Goal: Find specific page/section: Find specific page/section

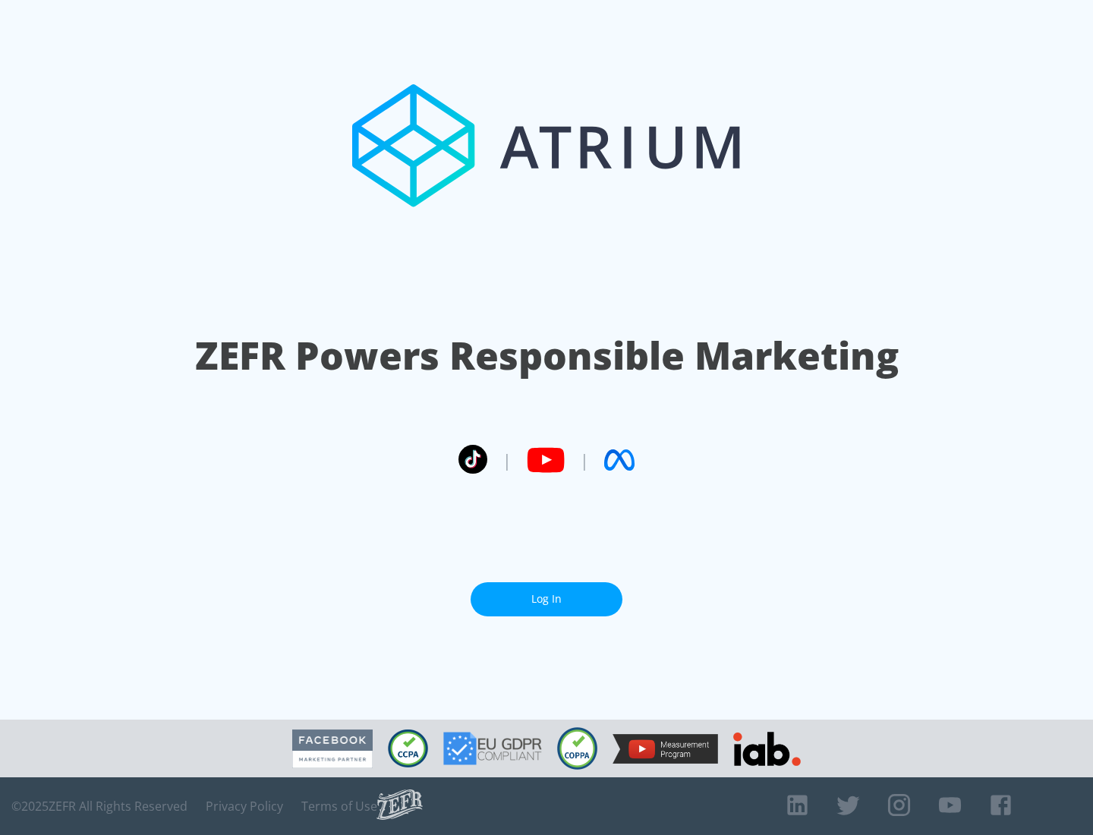
click at [546, 599] on link "Log In" at bounding box center [546, 599] width 152 height 34
